Goal: Complete application form

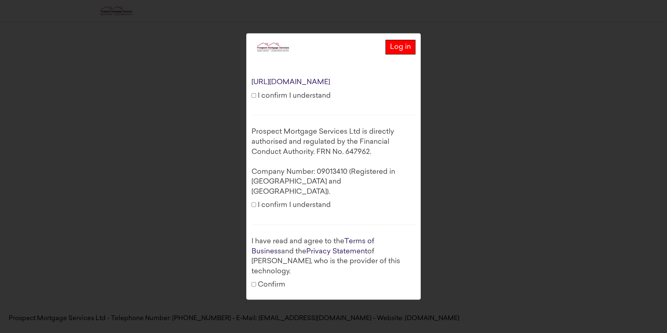
click at [296, 106] on form "Log in [URL][DOMAIN_NAME] I confirm I understand Prospect Mortgage Services Ltd…" at bounding box center [333, 179] width 164 height 285
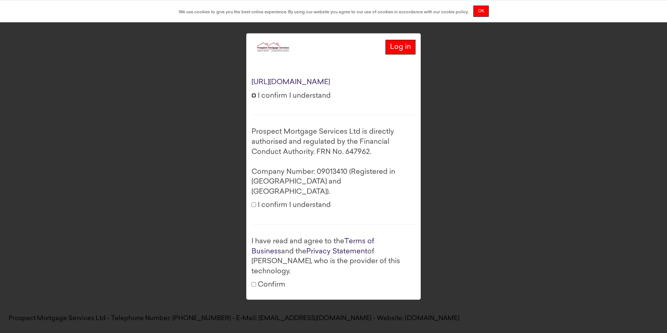
click at [253, 98] on input "I confirm I understand" at bounding box center [253, 95] width 5 height 5
checkbox input "true"
click at [256, 203] on input "I confirm I understand" at bounding box center [253, 205] width 5 height 5
checkbox input "true"
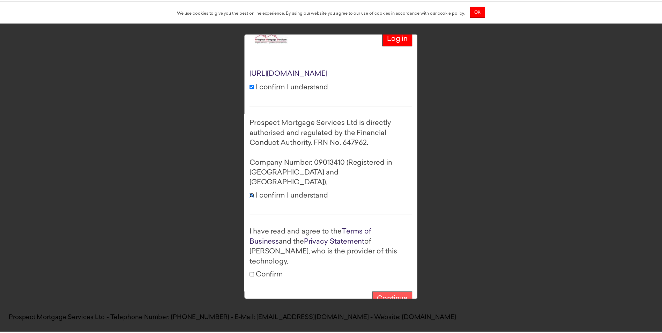
scroll to position [15, 0]
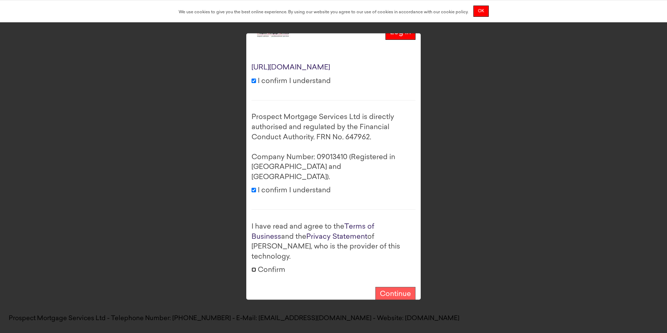
click at [254, 268] on input "Confirm" at bounding box center [253, 270] width 5 height 5
checkbox input "true"
click at [389, 287] on button "Continue" at bounding box center [395, 294] width 40 height 15
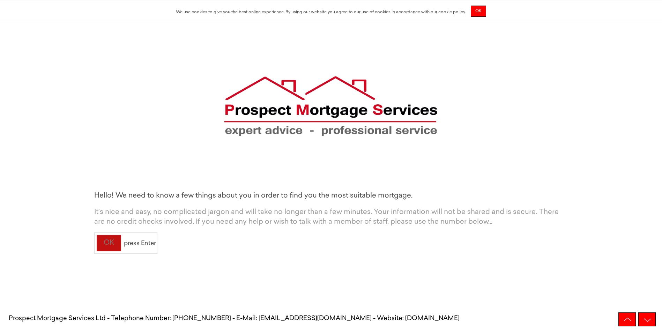
click at [101, 245] on div "OK" at bounding box center [108, 242] width 25 height 17
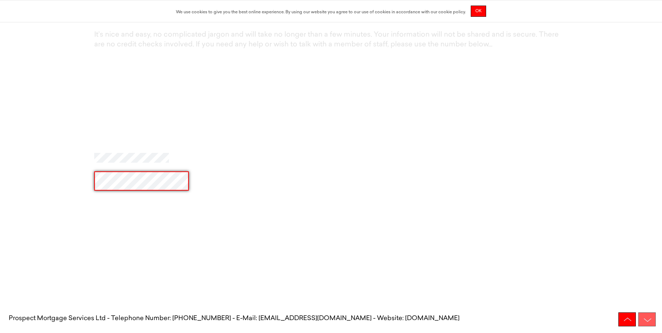
scroll to position [179, 0]
